Goal: Task Accomplishment & Management: Manage account settings

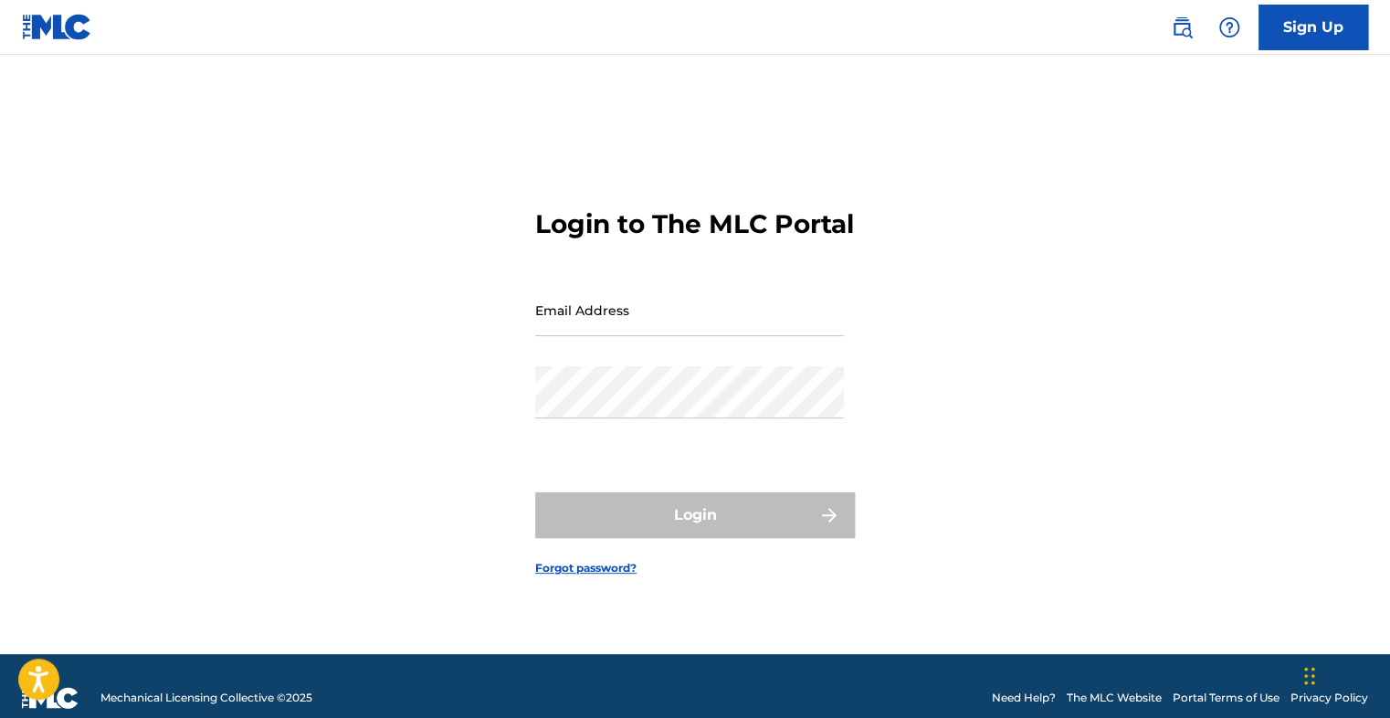
type input "[EMAIL_ADDRESS][DOMAIN_NAME]"
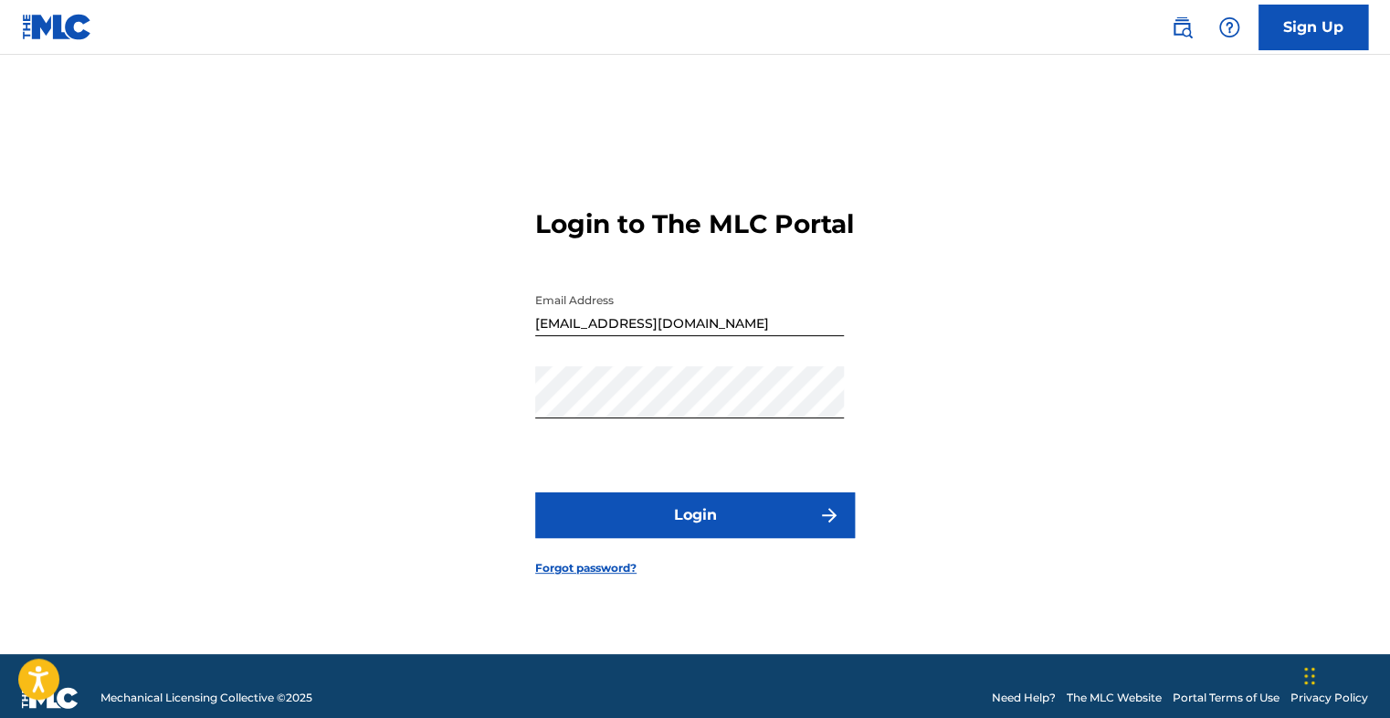
click at [714, 538] on button "Login" at bounding box center [695, 515] width 320 height 46
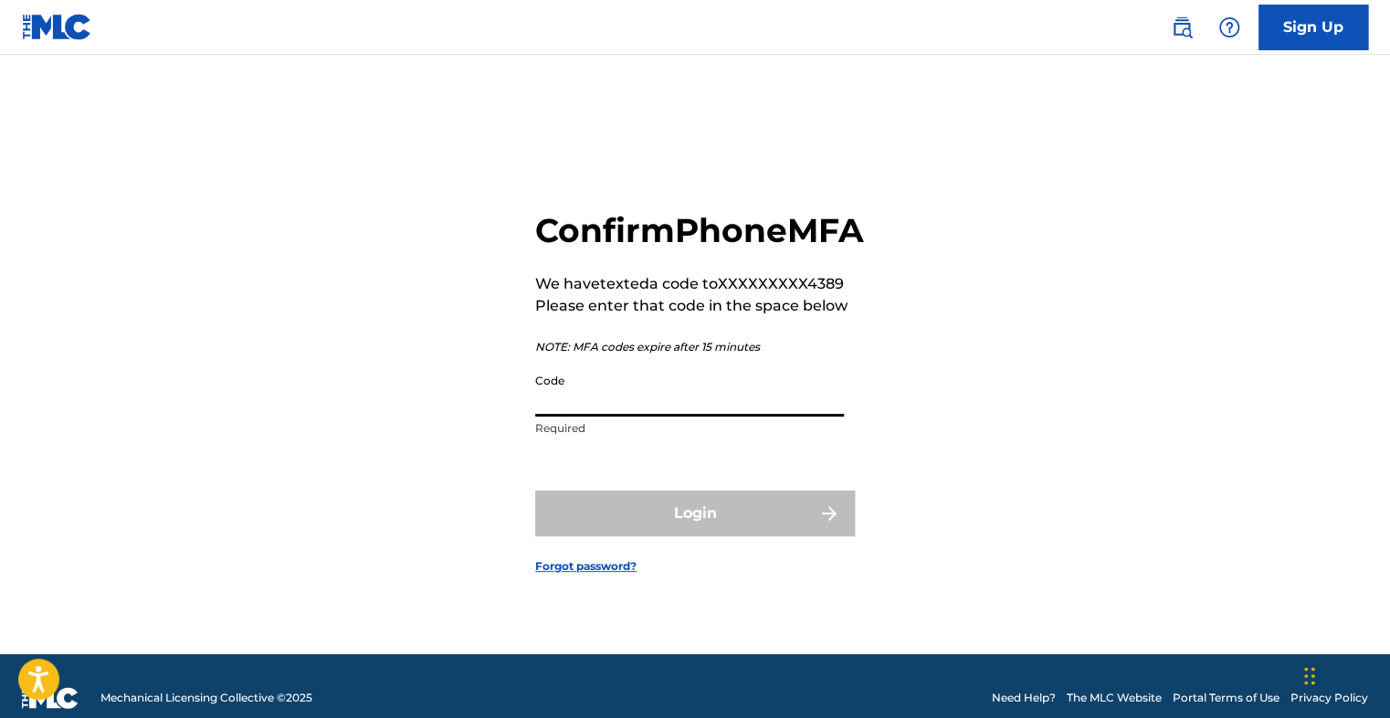
click at [734, 416] on input "Code" at bounding box center [689, 390] width 309 height 52
click at [994, 427] on div "Confirm Phone MFA We have texted a code to XXXXXXXXX4389 Please enter that code…" at bounding box center [695, 376] width 1279 height 553
click at [1184, 35] on img at bounding box center [1182, 27] width 22 height 22
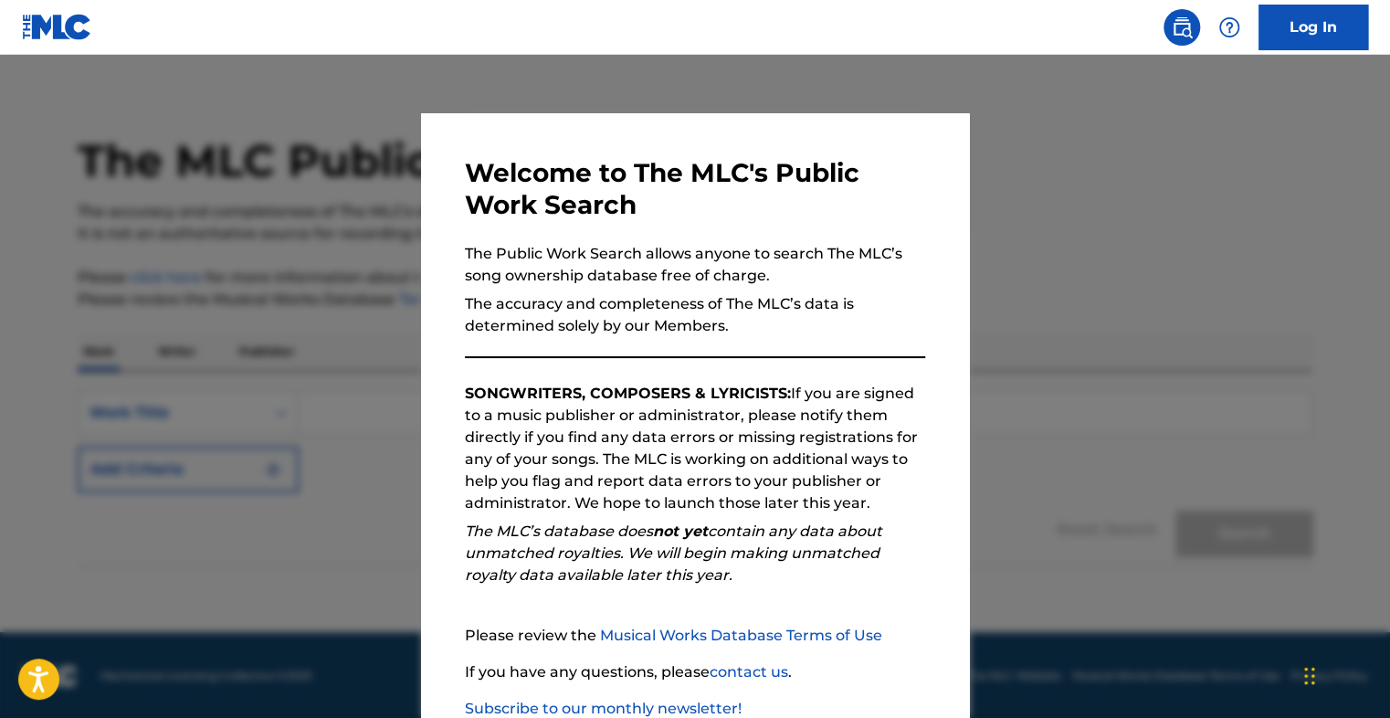
scroll to position [17, 0]
click at [1150, 347] on div at bounding box center [695, 414] width 1390 height 718
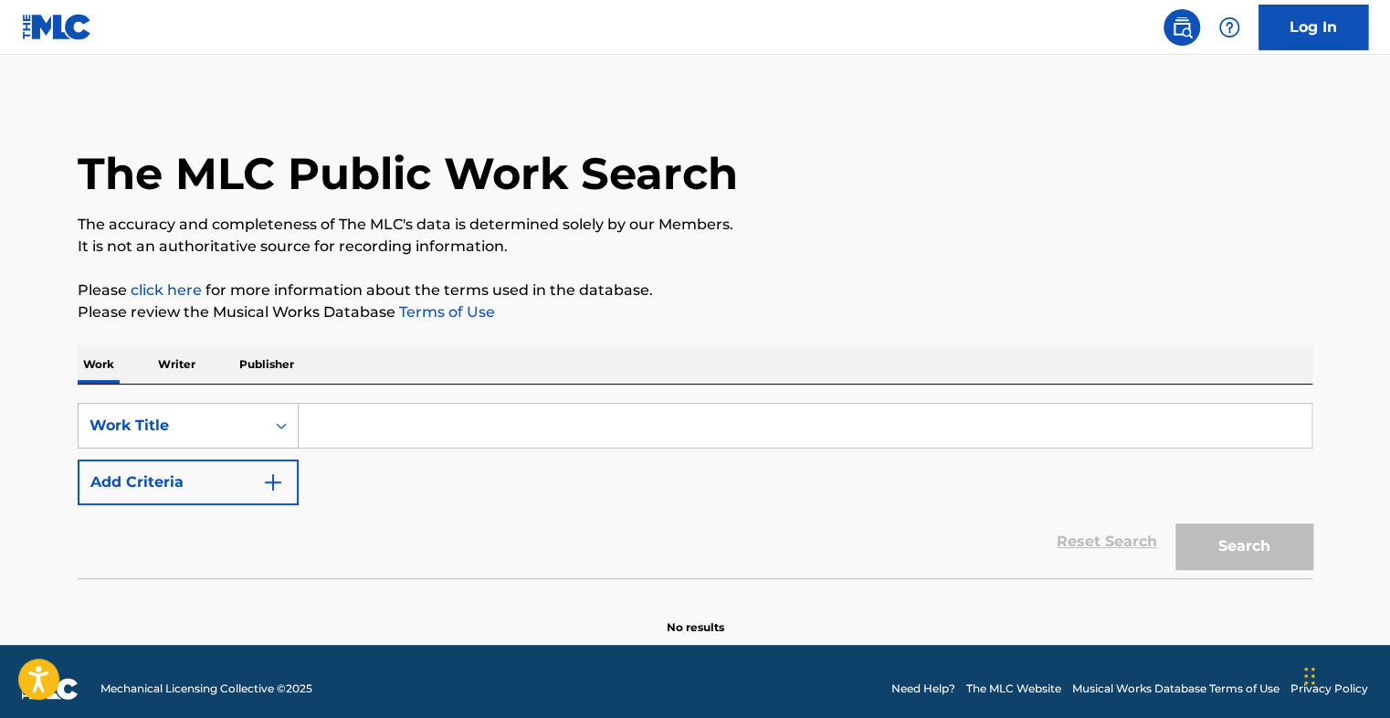
scroll to position [0, 0]
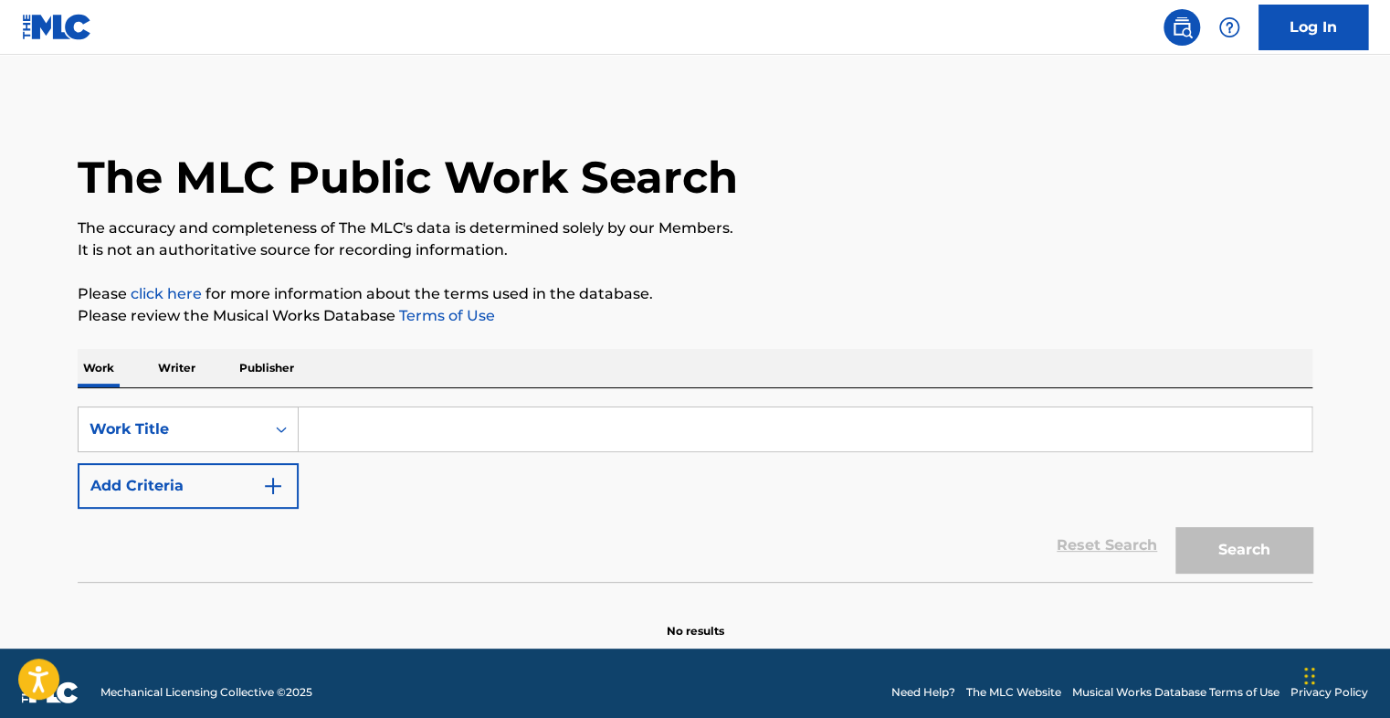
click at [61, 27] on img at bounding box center [57, 27] width 70 height 26
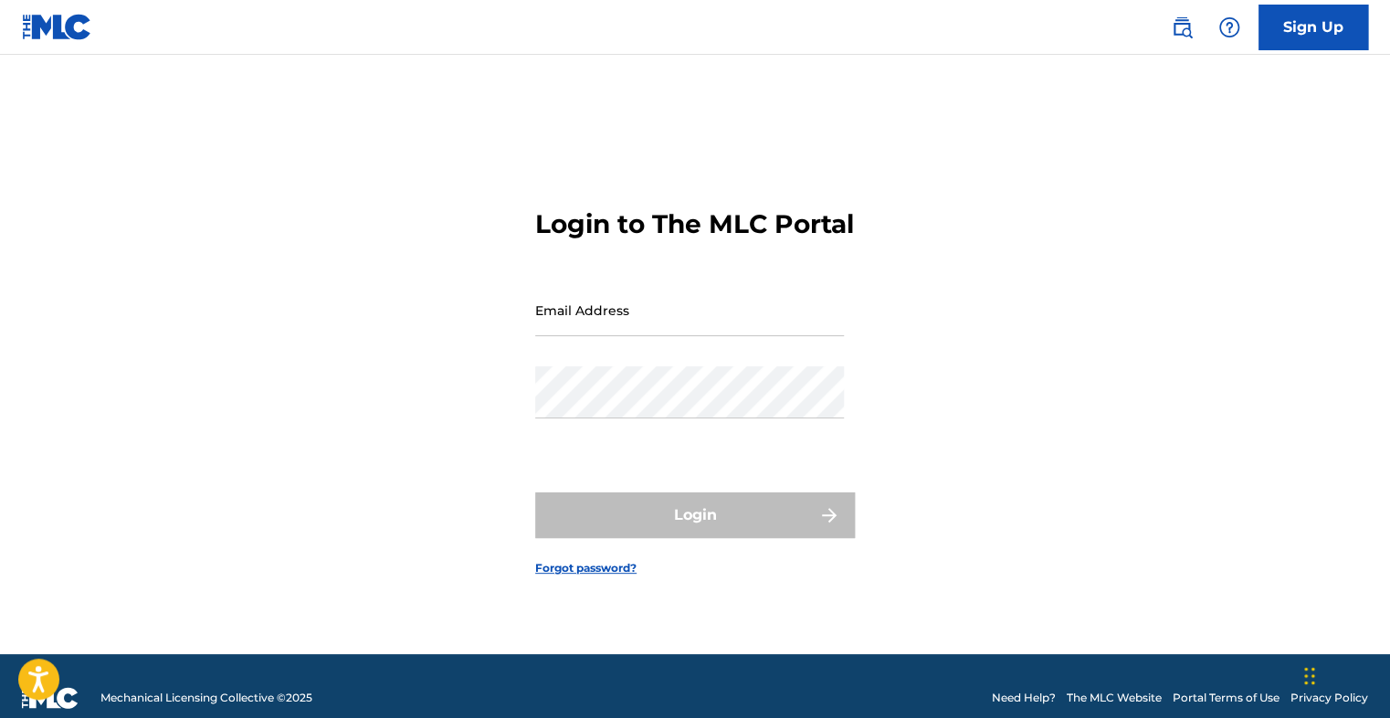
type input "[EMAIL_ADDRESS][DOMAIN_NAME]"
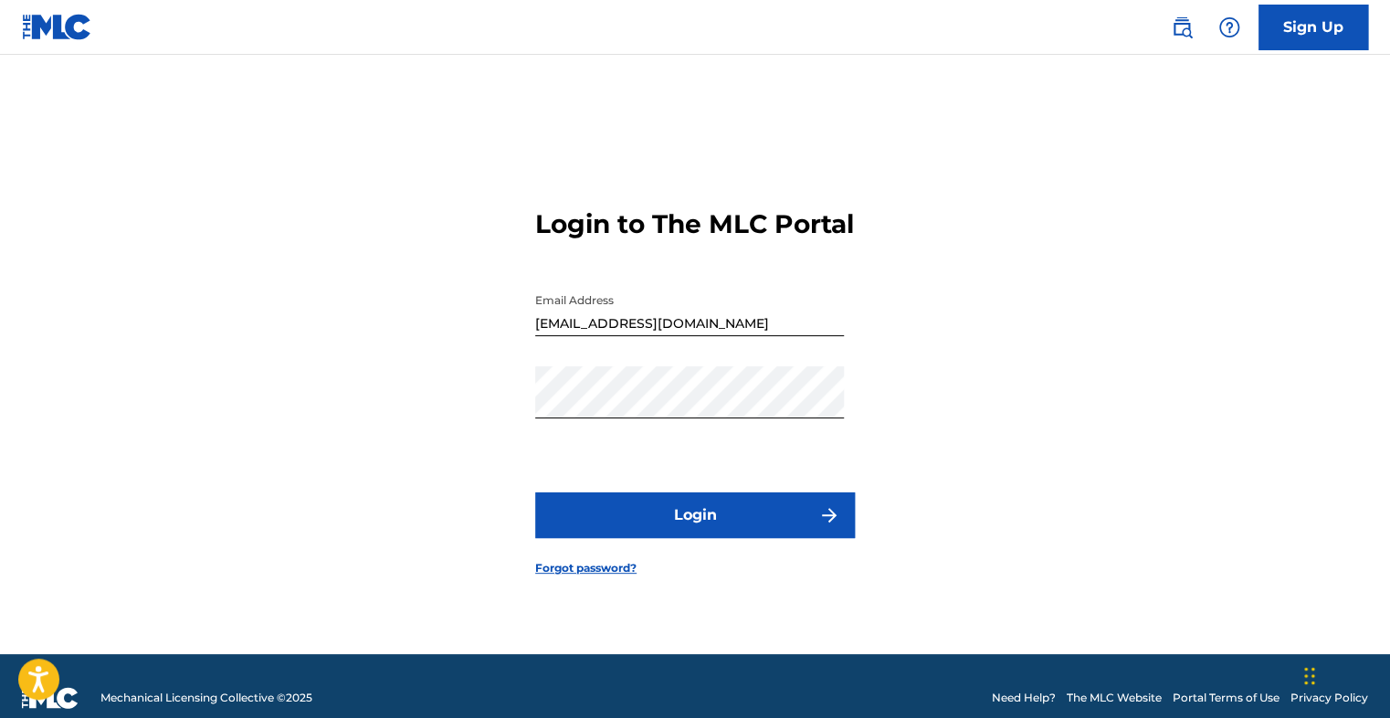
click at [653, 538] on button "Login" at bounding box center [695, 515] width 320 height 46
